Goal: Information Seeking & Learning: Learn about a topic

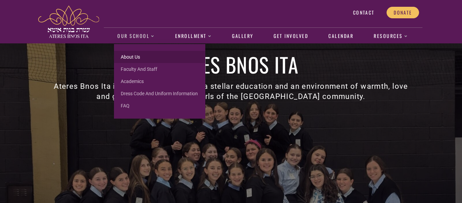
click at [132, 54] on link "About us" at bounding box center [159, 57] width 91 height 12
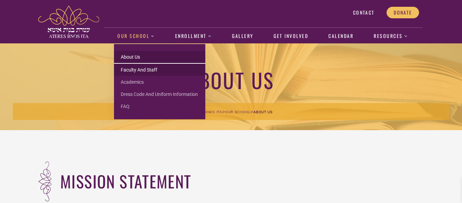
click at [135, 67] on link "Faculty and Staff" at bounding box center [159, 70] width 91 height 12
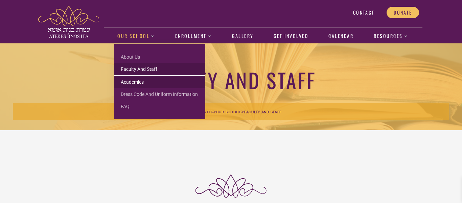
click at [133, 78] on link "Academics" at bounding box center [159, 82] width 91 height 12
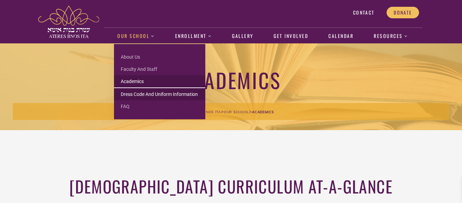
click at [141, 92] on link "Dress Code and Uniform Information" at bounding box center [159, 94] width 91 height 12
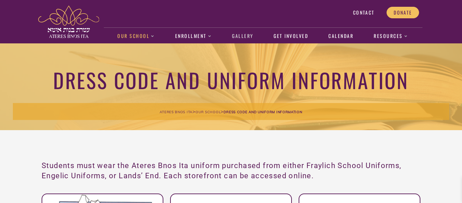
click at [240, 37] on link "Gallery" at bounding box center [243, 36] width 28 height 16
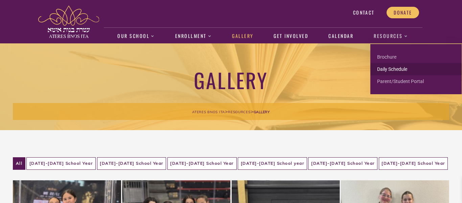
click at [398, 72] on link "Daily Schedule" at bounding box center [415, 69] width 91 height 12
